Goal: Task Accomplishment & Management: Manage account settings

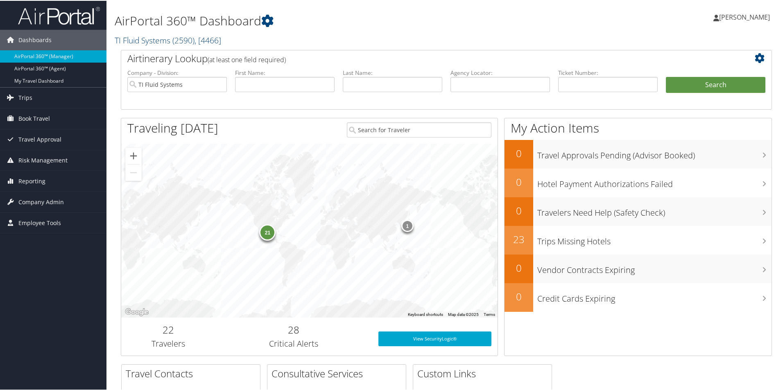
click at [152, 39] on link "TI Fluid Systems ( 2590 ) , [ 4466 ]" at bounding box center [168, 39] width 107 height 11
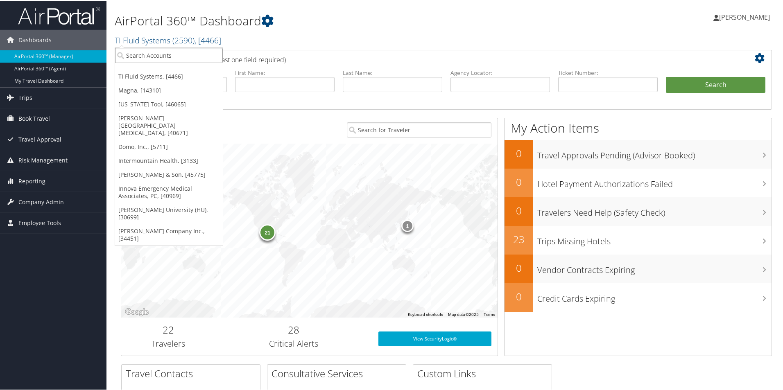
click at [163, 60] on input "search" at bounding box center [169, 54] width 108 height 15
type input "all star"
click at [182, 72] on div "All Star Healthcare Solutions (7896), [26835]" at bounding box center [197, 69] width 172 height 7
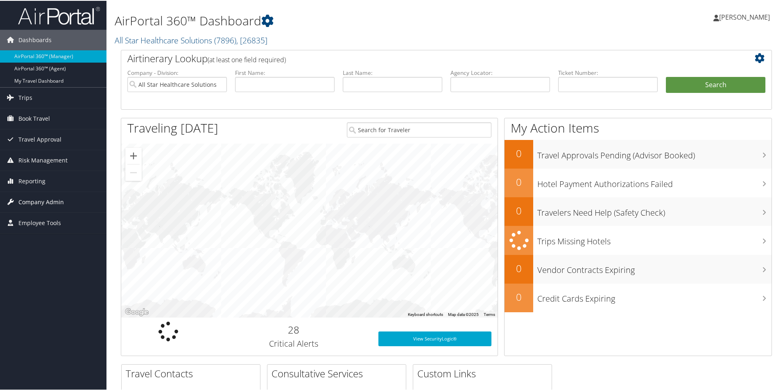
click at [42, 198] on span "Company Admin" at bounding box center [40, 201] width 45 height 20
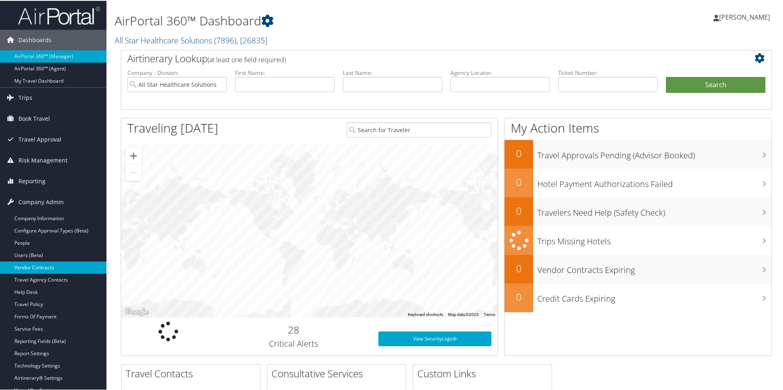
click at [38, 262] on link "Vendor Contracts" at bounding box center [53, 267] width 107 height 12
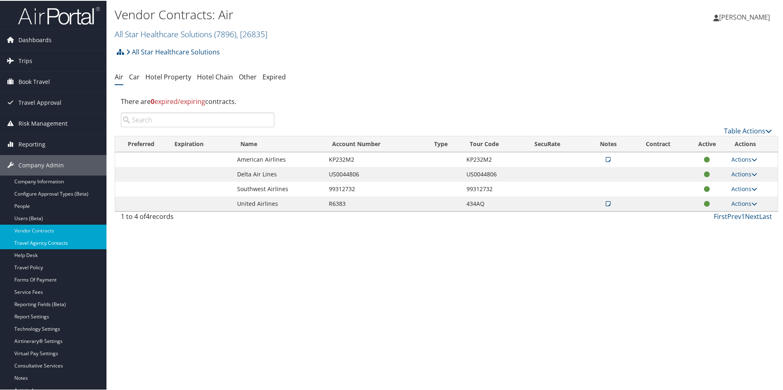
click at [48, 242] on link "Travel Agency Contacts" at bounding box center [53, 242] width 107 height 12
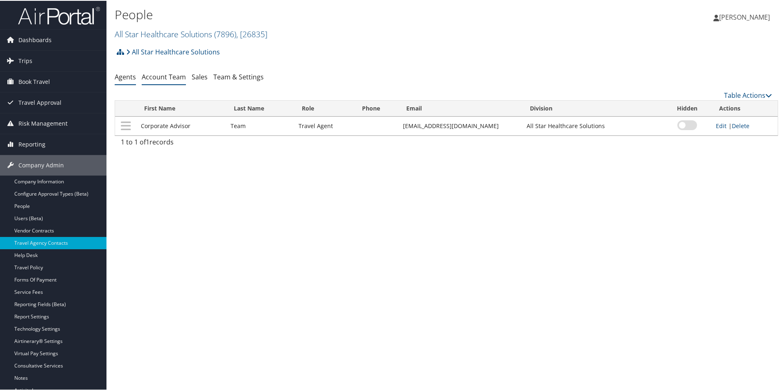
click at [159, 76] on link "Account Team" at bounding box center [164, 76] width 44 height 9
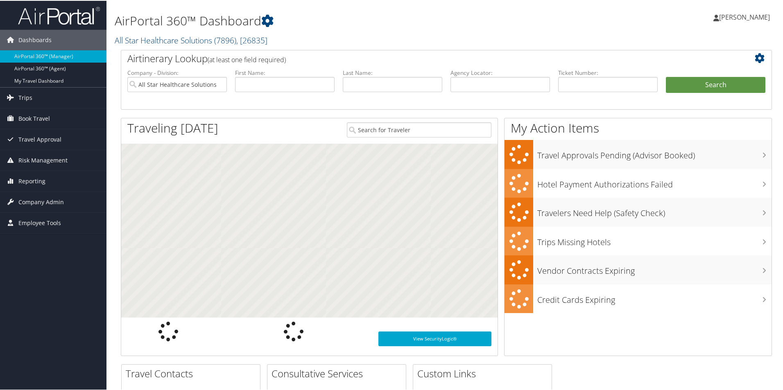
click at [142, 40] on link "All Star Healthcare Solutions ( 7896 ) , [ 26835 ]" at bounding box center [191, 39] width 153 height 11
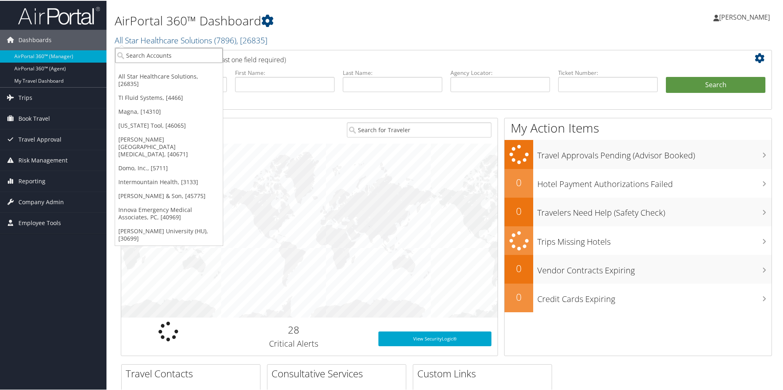
click at [144, 50] on input "search" at bounding box center [169, 54] width 108 height 15
type input "intermou"
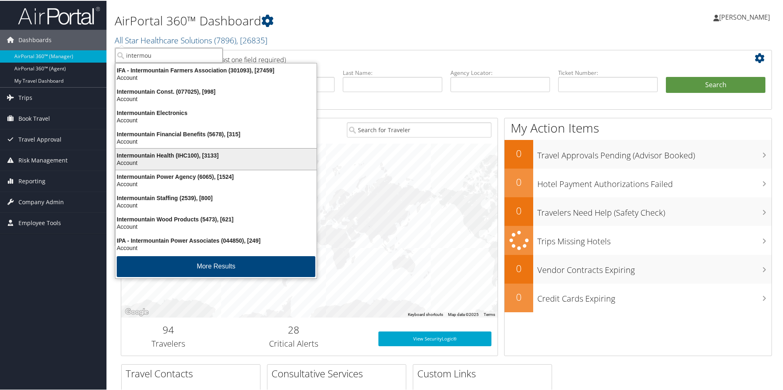
click at [243, 157] on div "Intermountain Health (IHC100), [3133]" at bounding box center [216, 154] width 211 height 7
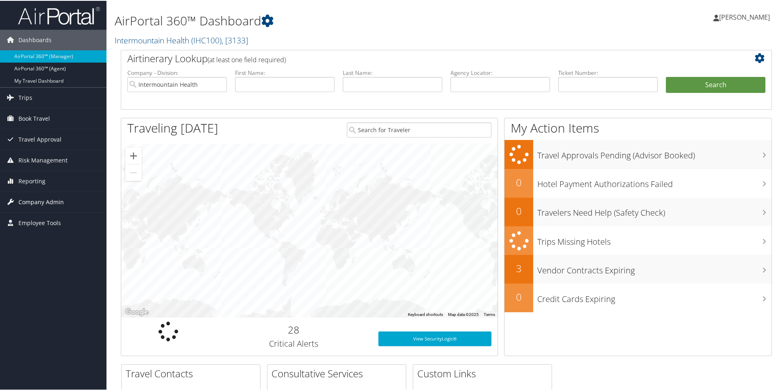
click at [18, 195] on span "Company Admin" at bounding box center [40, 201] width 45 height 20
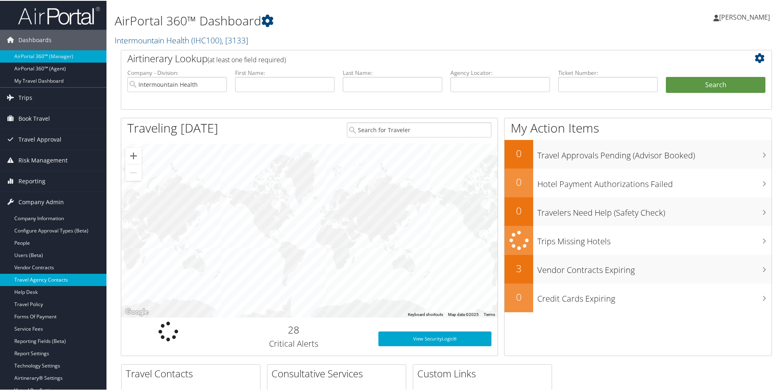
click at [47, 280] on link "Travel Agency Contacts" at bounding box center [53, 279] width 107 height 12
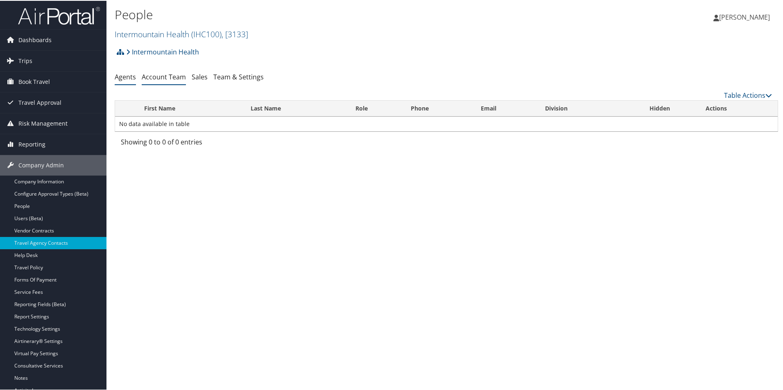
click at [174, 79] on link "Account Team" at bounding box center [164, 76] width 44 height 9
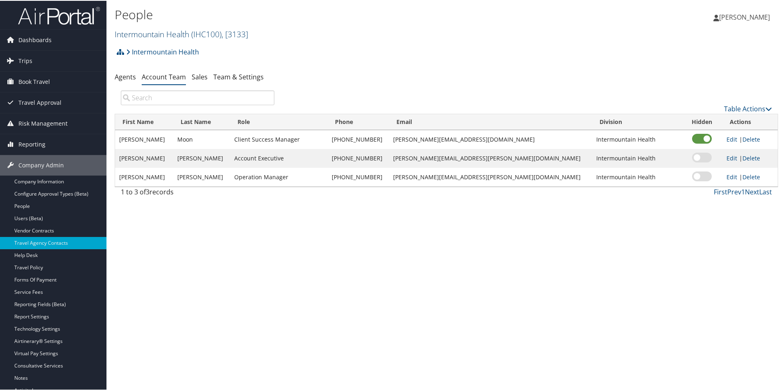
click at [157, 37] on link "Intermountain Health ( IHC100 ) , [ 3133 ]" at bounding box center [182, 33] width 134 height 11
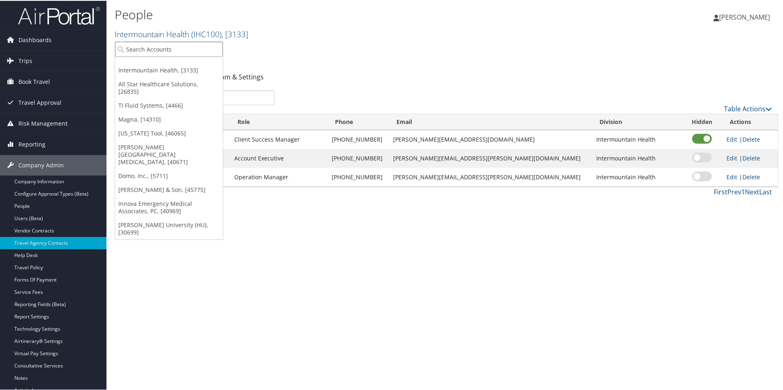
drag, startPoint x: 154, startPoint y: 49, endPoint x: 151, endPoint y: 31, distance: 17.9
click at [153, 48] on input "search" at bounding box center [169, 48] width 108 height 15
type input "autoli"
click at [156, 67] on div "Autoliv Corporate (AUT100), [3451]" at bounding box center [177, 63] width 132 height 7
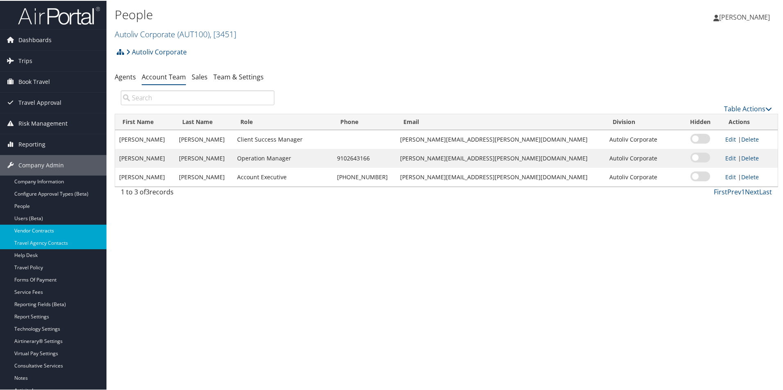
click at [44, 226] on link "Vendor Contracts" at bounding box center [53, 230] width 107 height 12
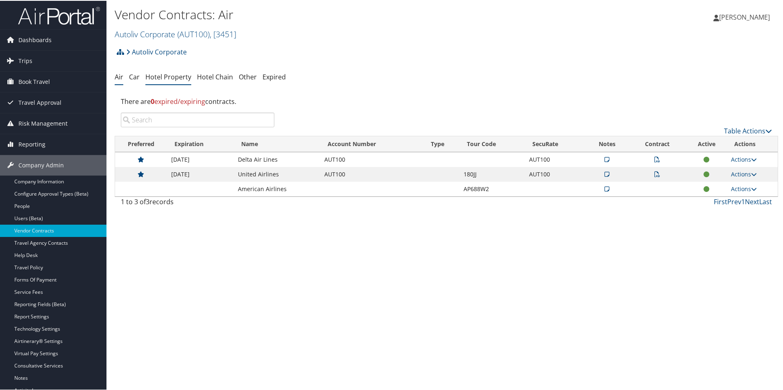
click at [179, 77] on link "Hotel Property" at bounding box center [168, 76] width 46 height 9
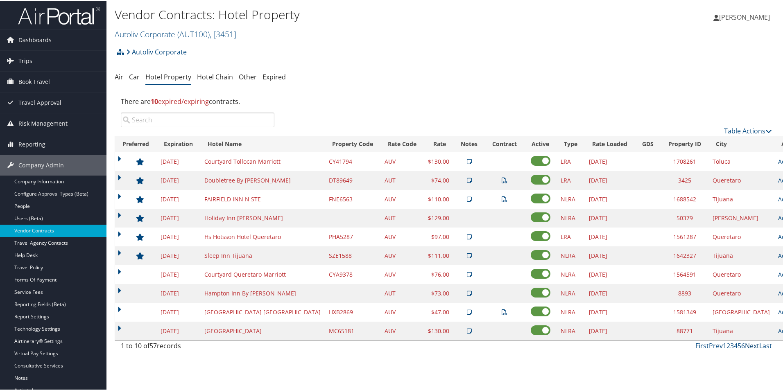
click at [748, 346] on link "Next" at bounding box center [752, 345] width 14 height 9
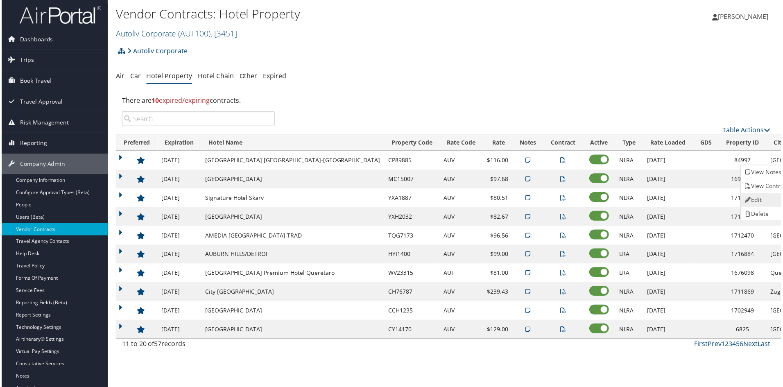
click at [770, 204] on link "Edit" at bounding box center [769, 201] width 52 height 14
select select "NLRA"
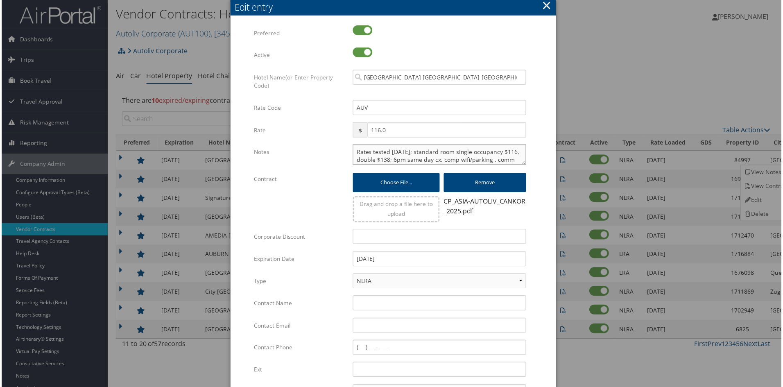
click at [434, 152] on textarea "Rates tested [DATE]; standard room single occupancy $116, double $138; 6pm same…" at bounding box center [440, 155] width 174 height 20
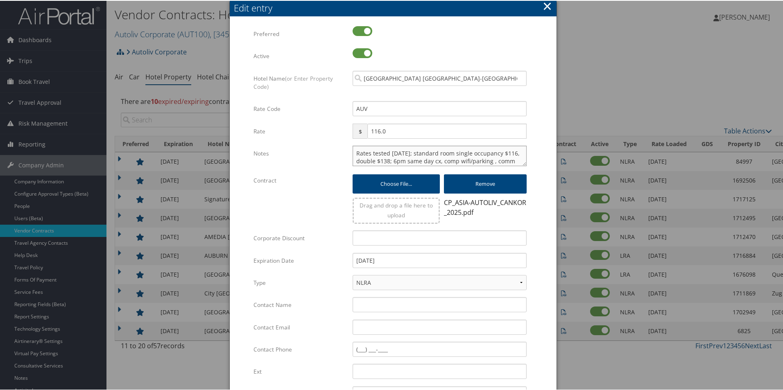
drag, startPoint x: 425, startPoint y: 159, endPoint x: 333, endPoint y: 144, distance: 93.4
click at [333, 144] on div "Multiple values The selected items contain different values for this input. To …" at bounding box center [393, 250] width 279 height 450
click at [548, 7] on button "×" at bounding box center [547, 5] width 9 height 16
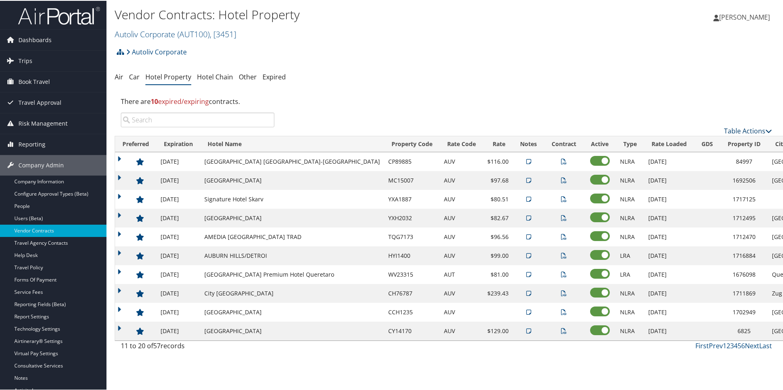
click at [736, 131] on link "Table Actions" at bounding box center [748, 130] width 48 height 9
click at [699, 146] on link "Add New Contract" at bounding box center [721, 143] width 108 height 14
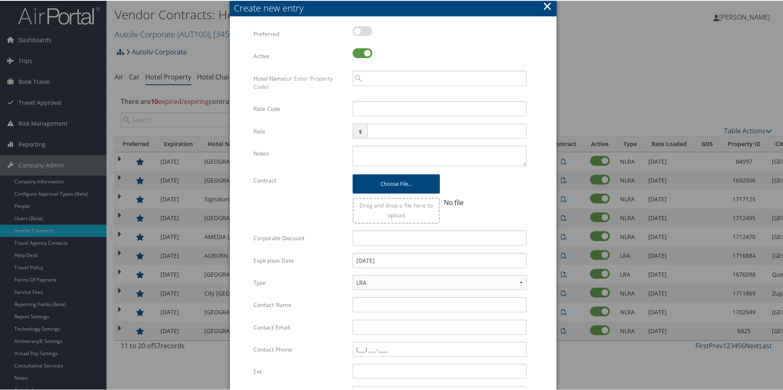
click at [362, 30] on label at bounding box center [363, 30] width 20 height 10
click at [362, 30] on input "checkbox" at bounding box center [359, 31] width 5 height 5
checkbox input "true"
click at [378, 79] on input "search" at bounding box center [440, 77] width 174 height 15
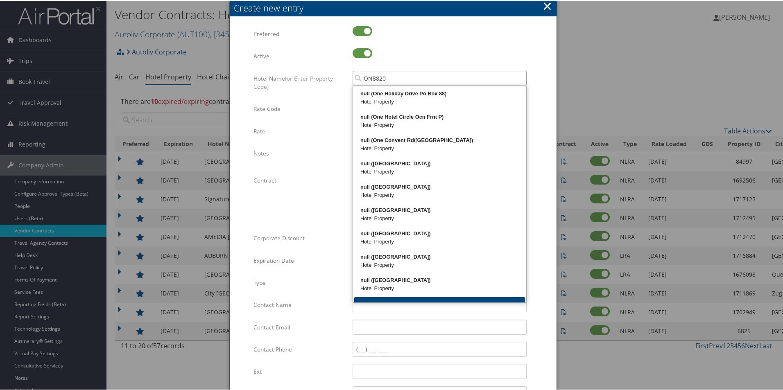
type input "ON88203"
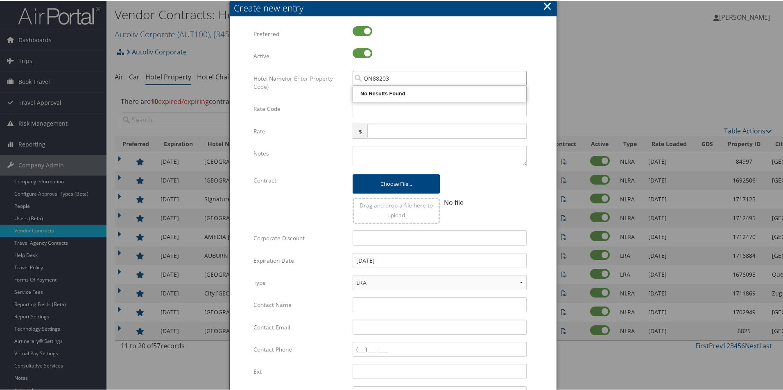
drag, startPoint x: 392, startPoint y: 78, endPoint x: 353, endPoint y: 79, distance: 38.5
click at [353, 79] on input "ON88203" at bounding box center [440, 77] width 174 height 15
type input "swissev"
click at [465, 46] on div "Preferred Multiple values The selected items contain different values for this …" at bounding box center [393, 36] width 279 height 22
click at [545, 7] on button "×" at bounding box center [547, 5] width 9 height 16
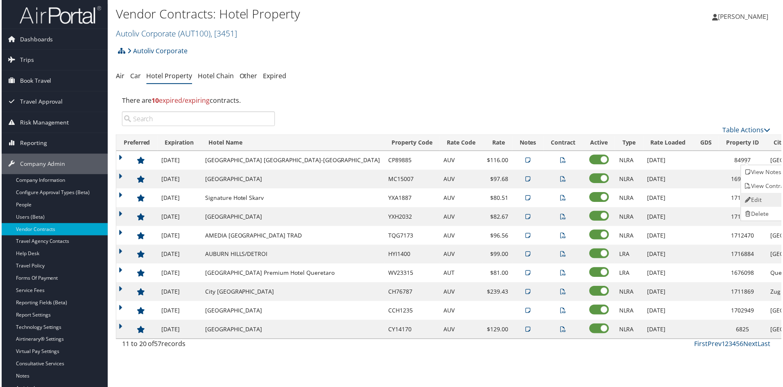
click at [758, 202] on link "Edit" at bounding box center [769, 201] width 52 height 14
select select "NLRA"
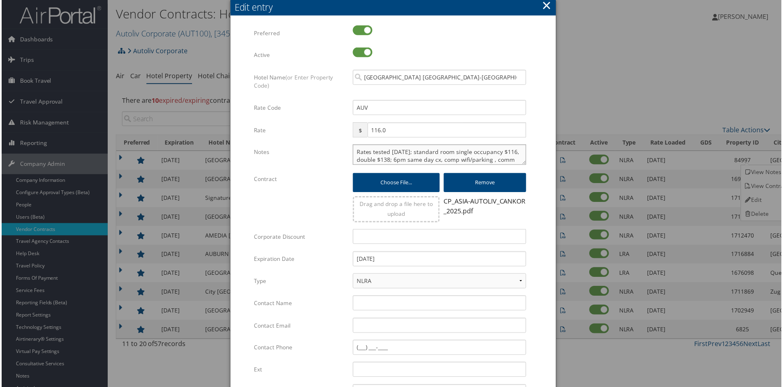
click at [436, 155] on textarea "Rates tested [DATE]; standard room single occupancy $116, double $138; 6pm same…" at bounding box center [440, 155] width 174 height 20
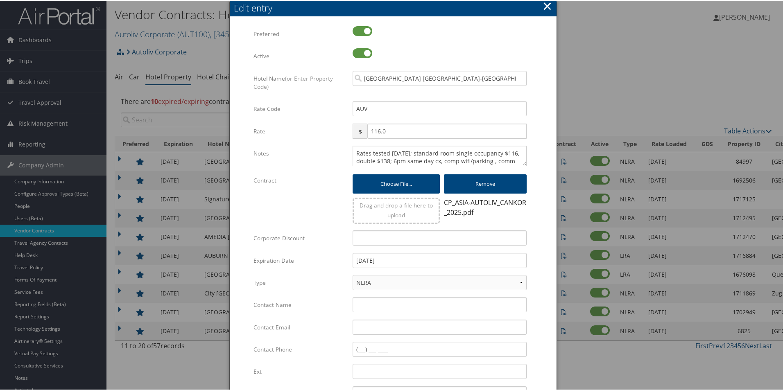
drag, startPoint x: 547, startPoint y: 6, endPoint x: 578, endPoint y: 0, distance: 31.7
click at [547, 6] on button "×" at bounding box center [547, 5] width 9 height 16
